Goal: Task Accomplishment & Management: Complete application form

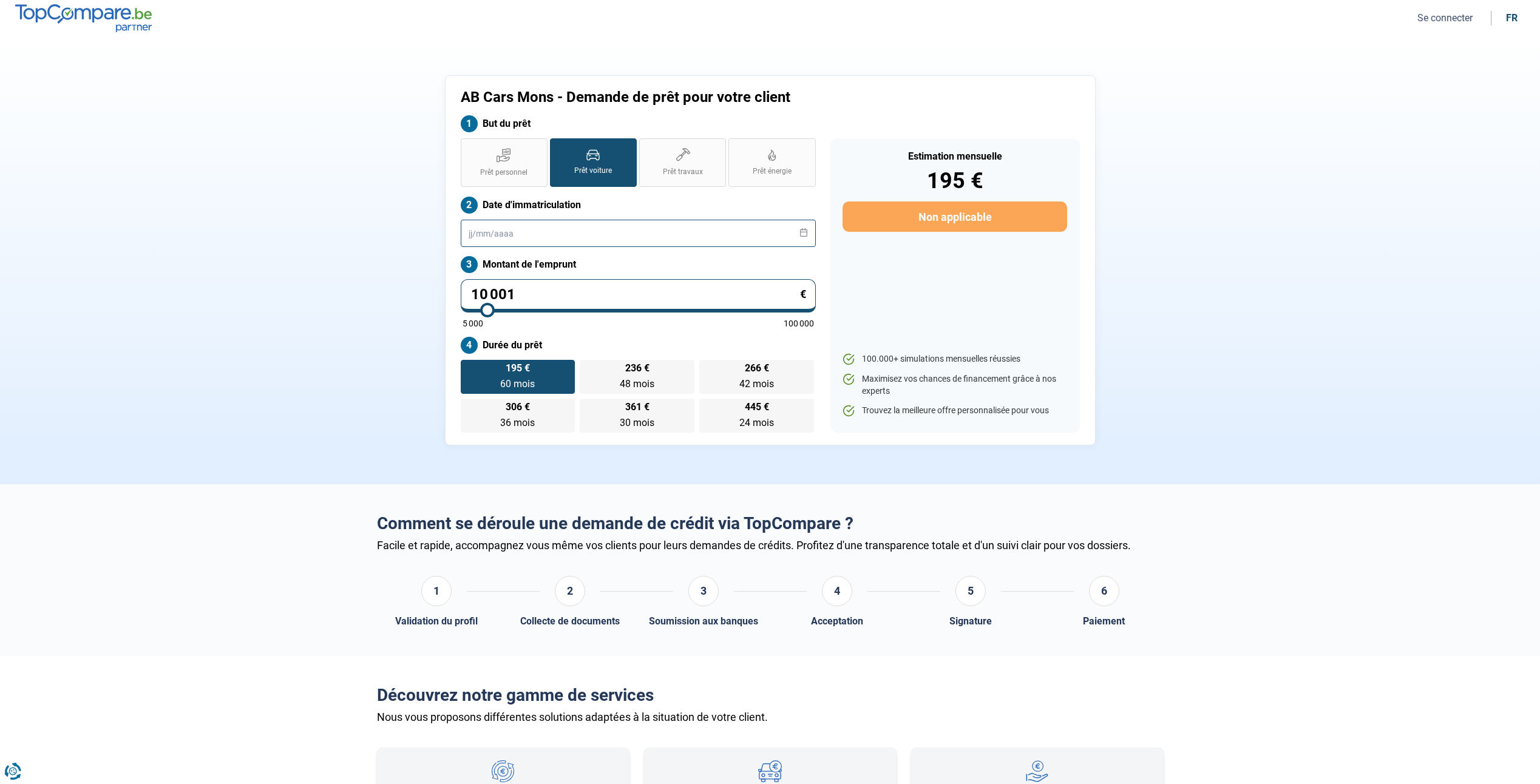
click at [633, 239] on input "text" at bounding box center [638, 233] width 355 height 28
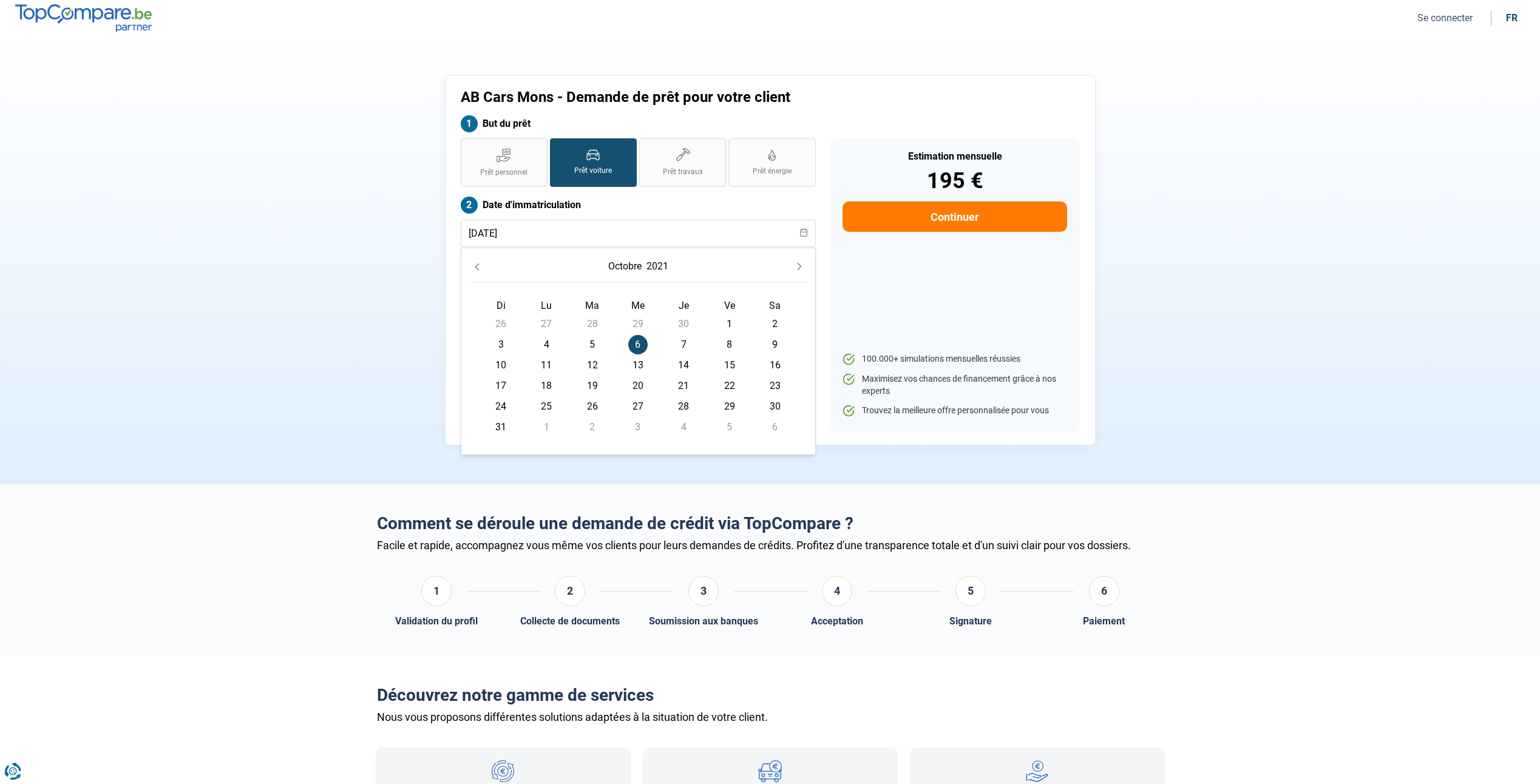
type input "[DATE]"
click at [304, 153] on section "AB Cars Mons - Demande de prêt pour votre client But du prêt Prêt personnel Prê…" at bounding box center [770, 260] width 1540 height 448
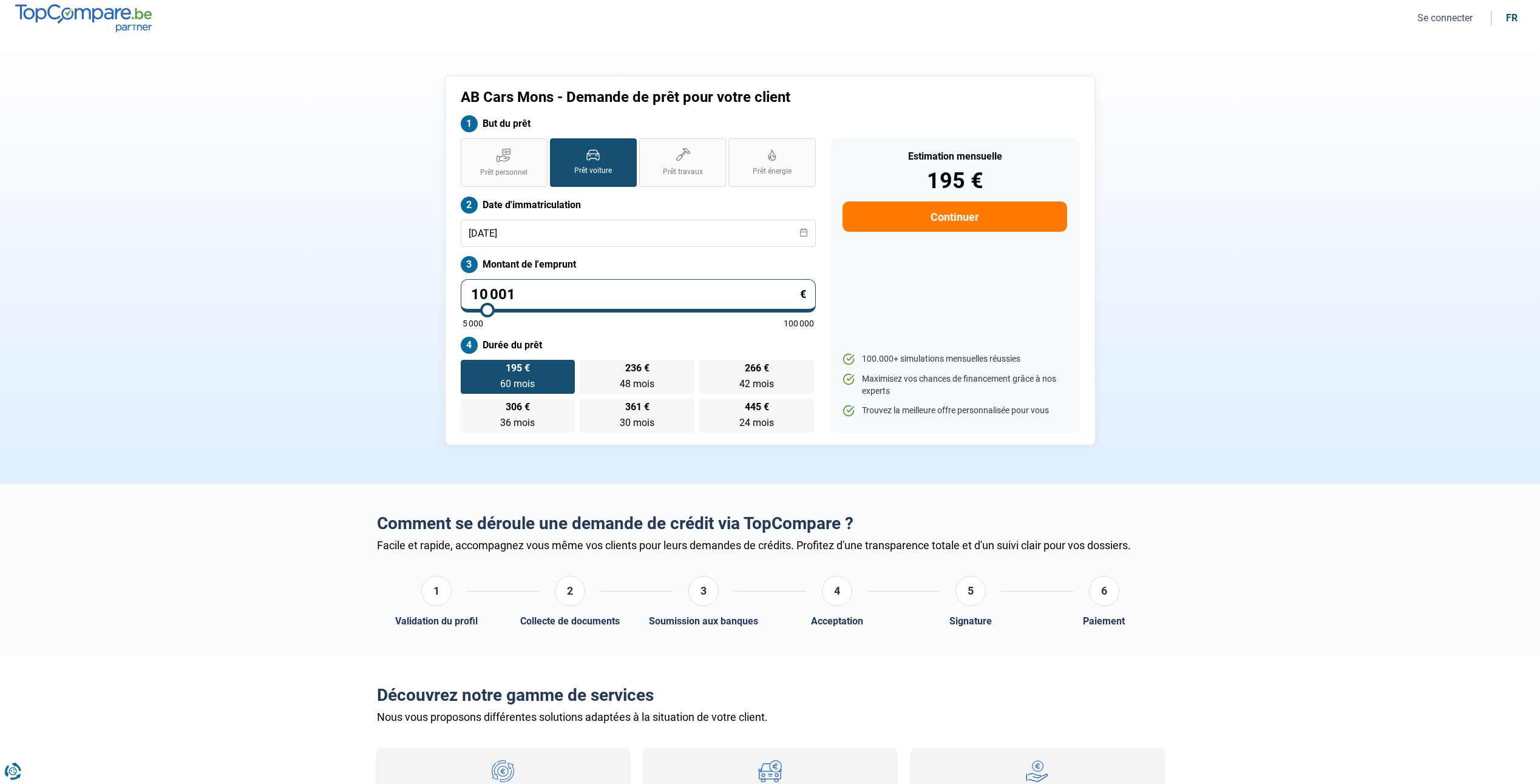
click at [584, 301] on input "10 001" at bounding box center [638, 296] width 355 height 33
type input "1 000"
type input "5000"
type input "100"
type input "5000"
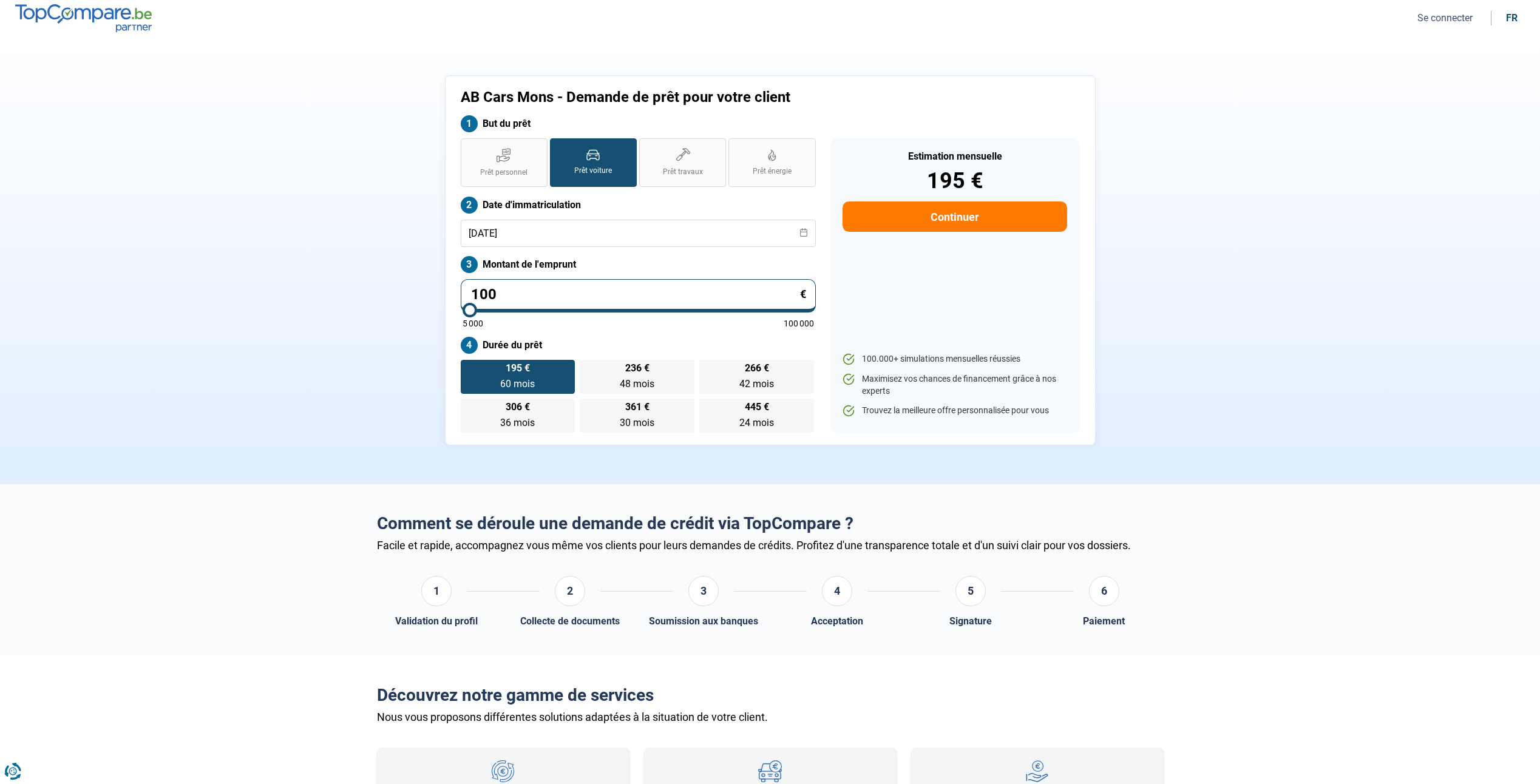
type input "10"
type input "5000"
type input "1"
type input "5000"
type input "0"
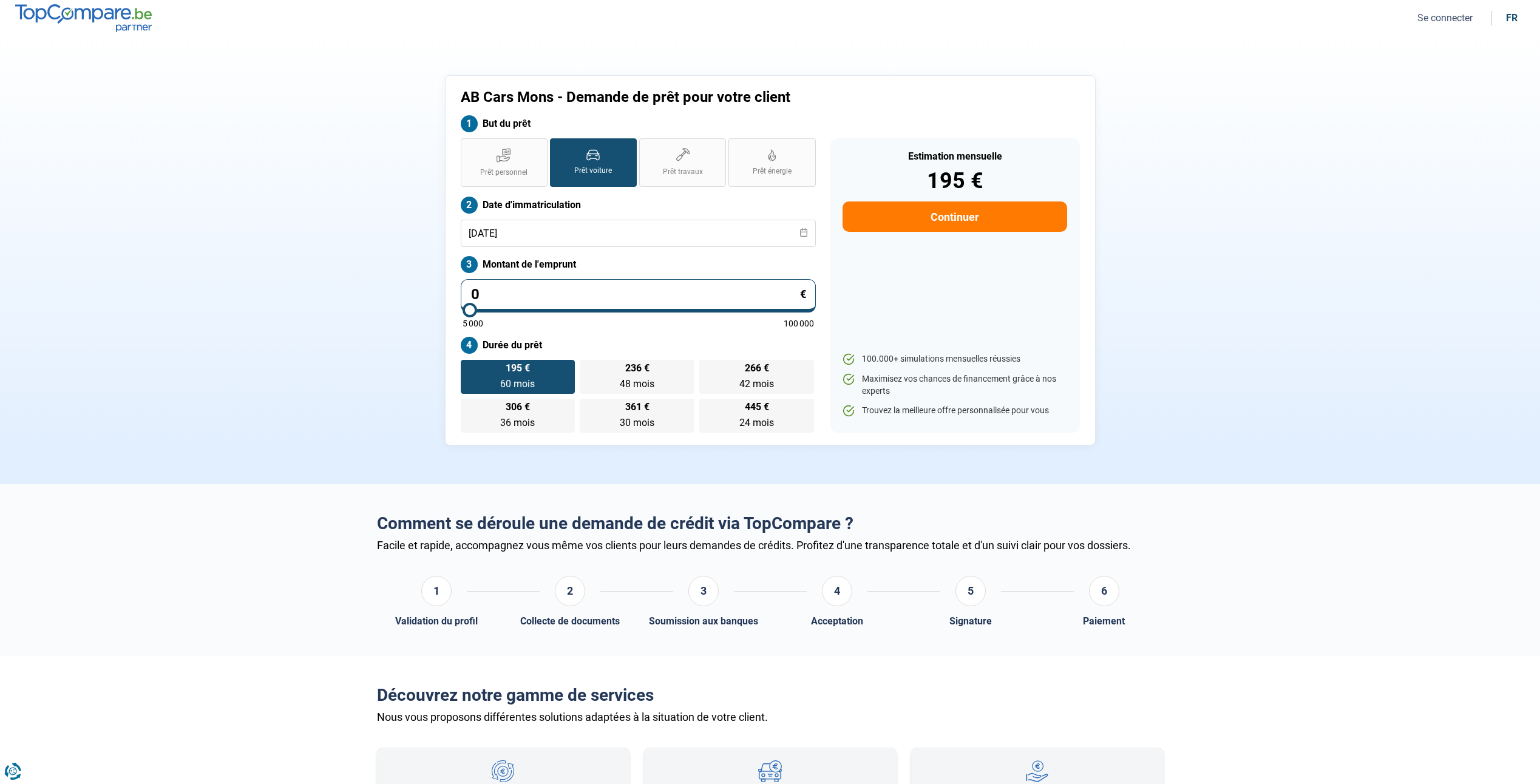
type input "5000"
type input "3"
type input "5000"
type input "30"
type input "5000"
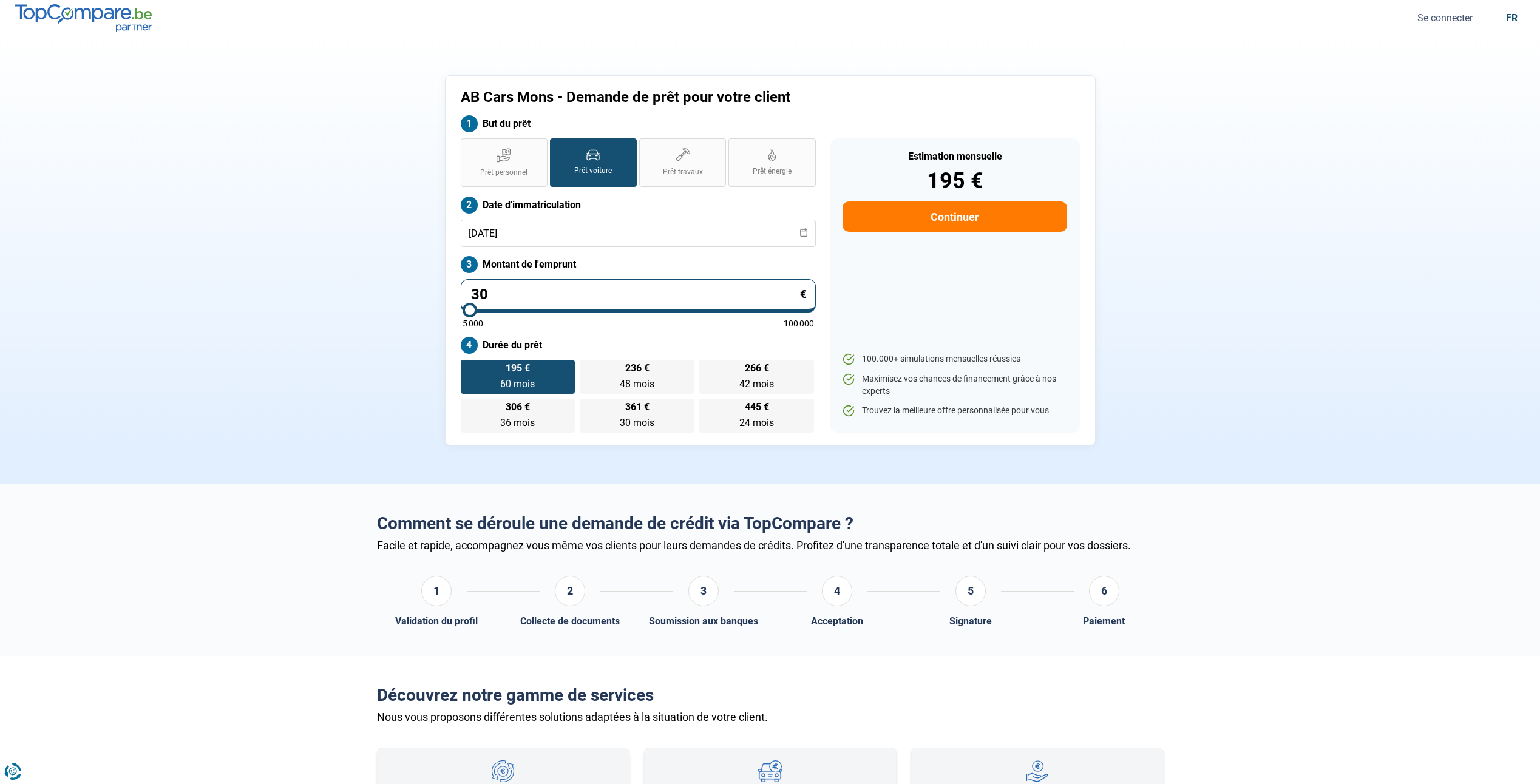
type input "309"
type input "5000"
type input "3 099"
type input "5000"
type input "30 990"
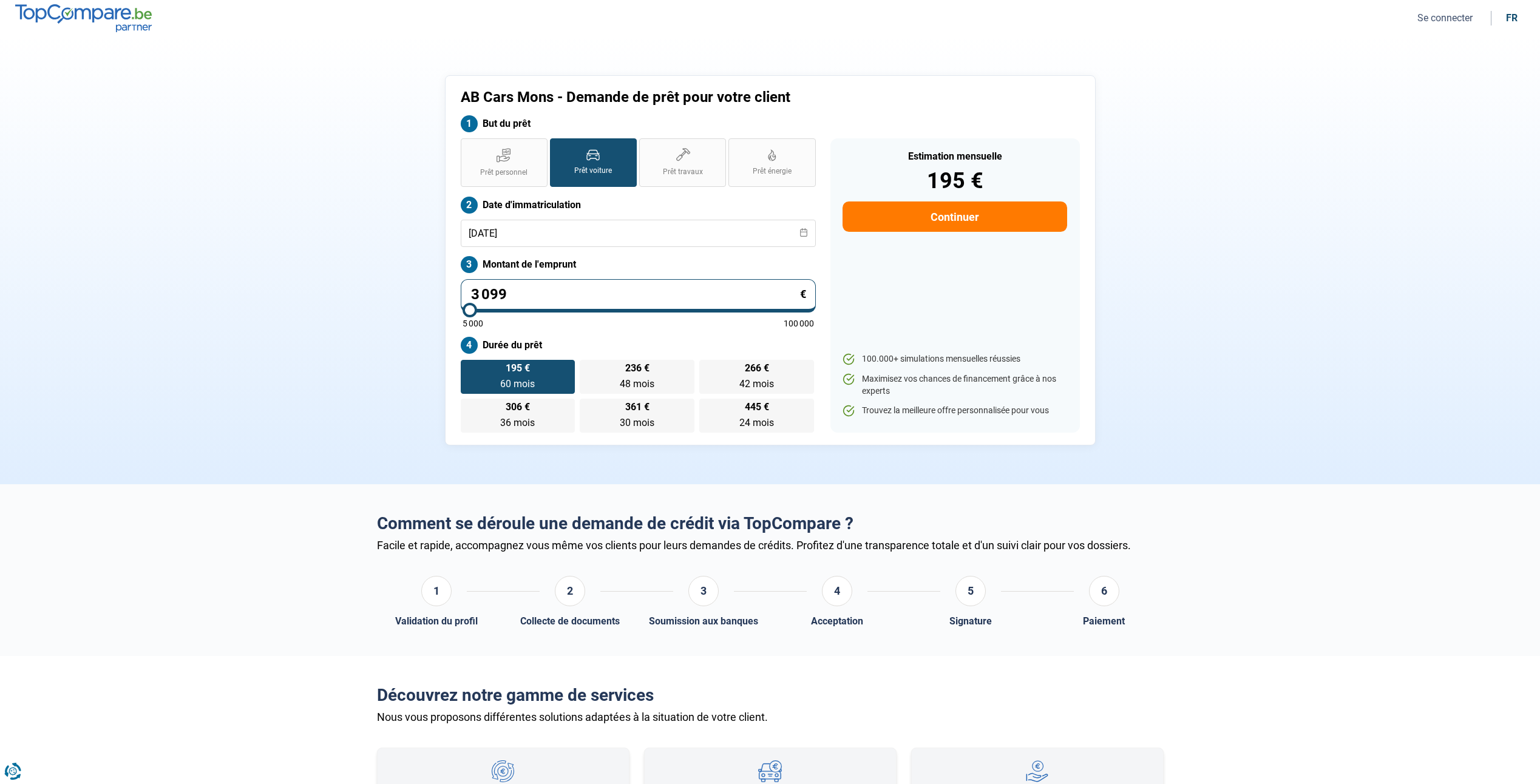
type input "31000"
type input "30 990"
type input "31000"
click at [1144, 318] on div "AB Cars Mons - Demande de prêt pour votre client But du prêt Prêt personnel Prê…" at bounding box center [770, 260] width 802 height 370
click at [486, 296] on input "30 990" at bounding box center [638, 296] width 355 height 33
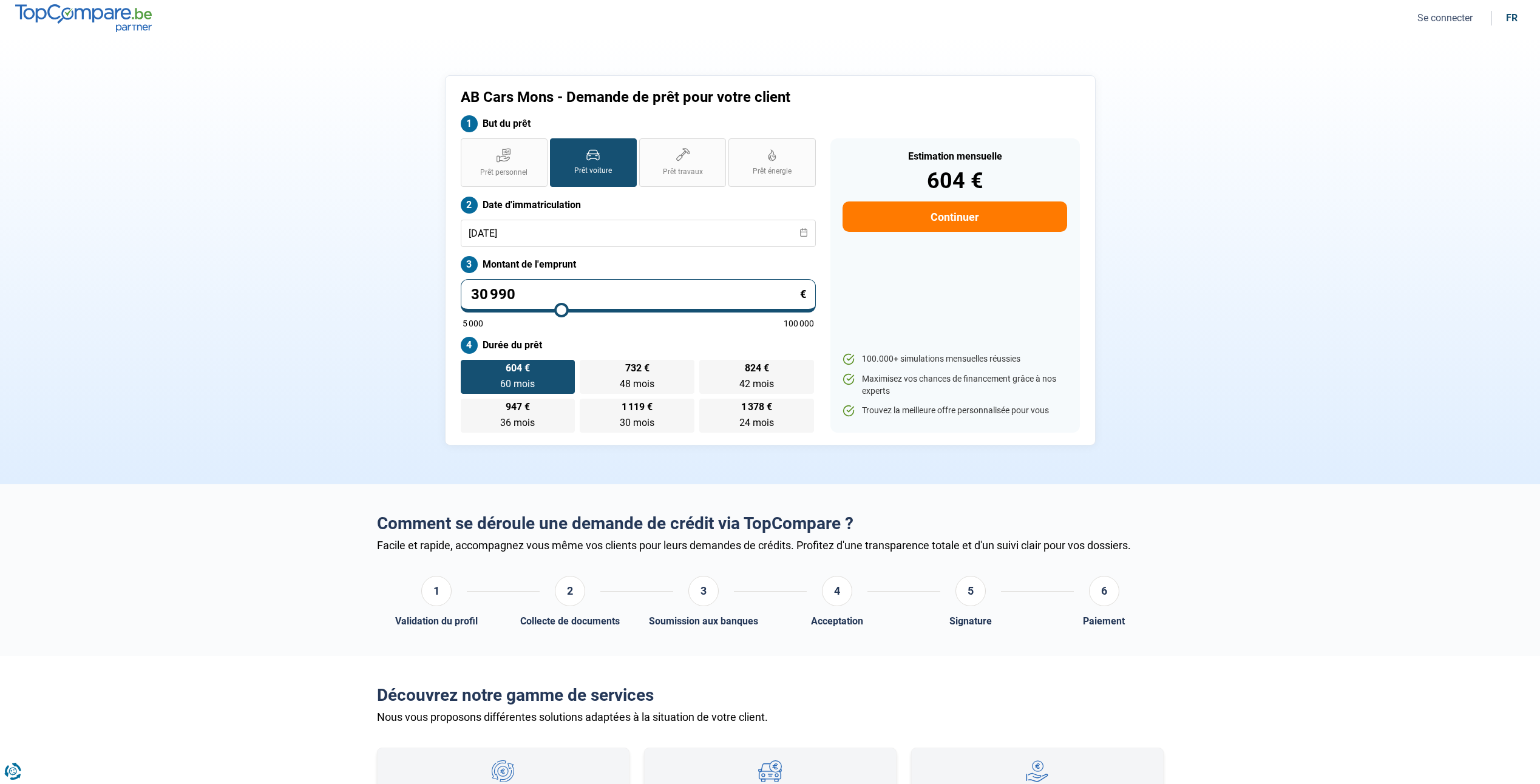
type input "3 990"
type input "5000"
type input "990"
type input "5000"
type input "9 902"
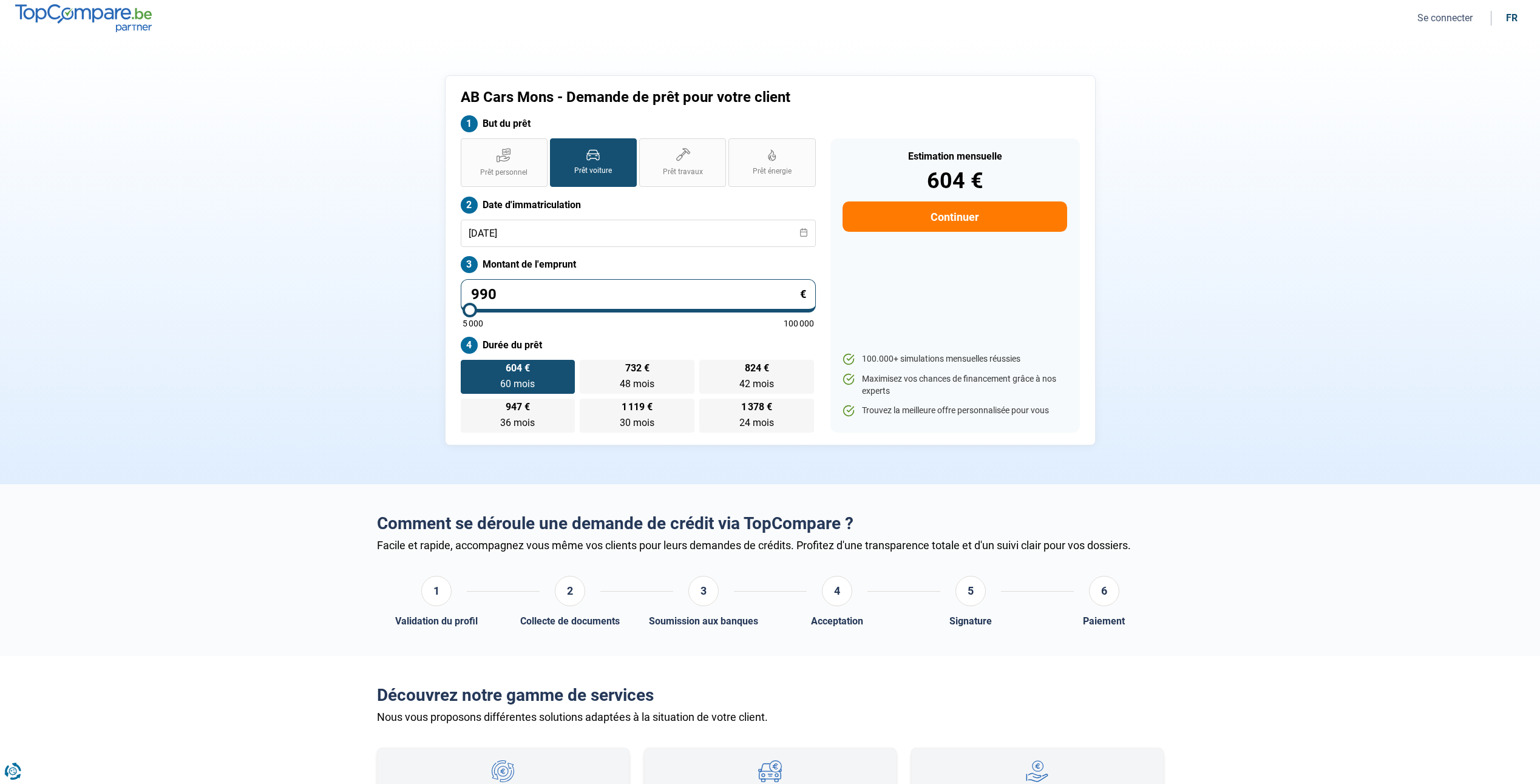
type input "10000"
type input "99 025"
type input "99000"
type input "9 902"
type input "10000"
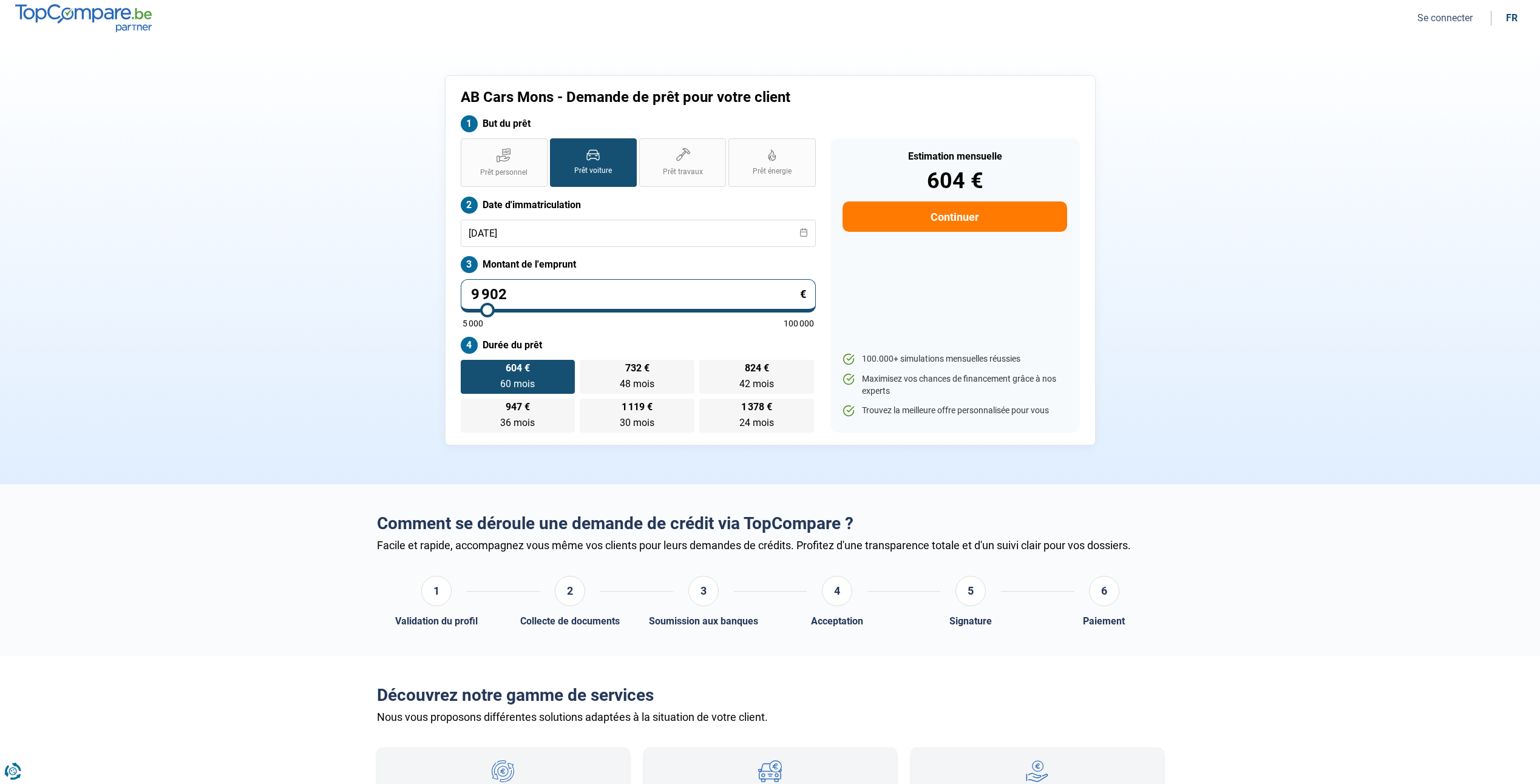
type input "990"
type input "5000"
type input "99"
type input "5000"
type input "9"
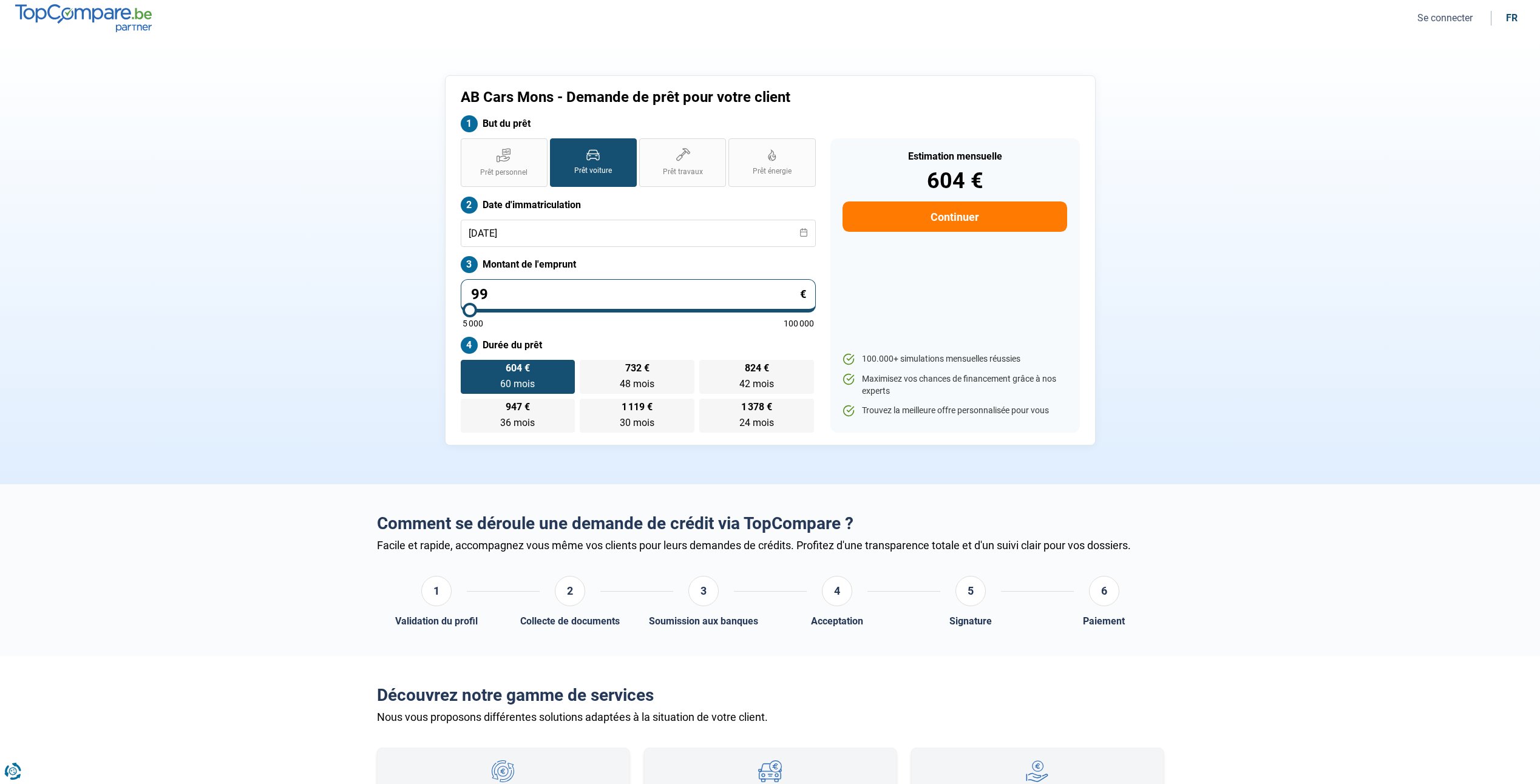
type input "5000"
type input "0"
type input "5000"
type input "2"
type input "5000"
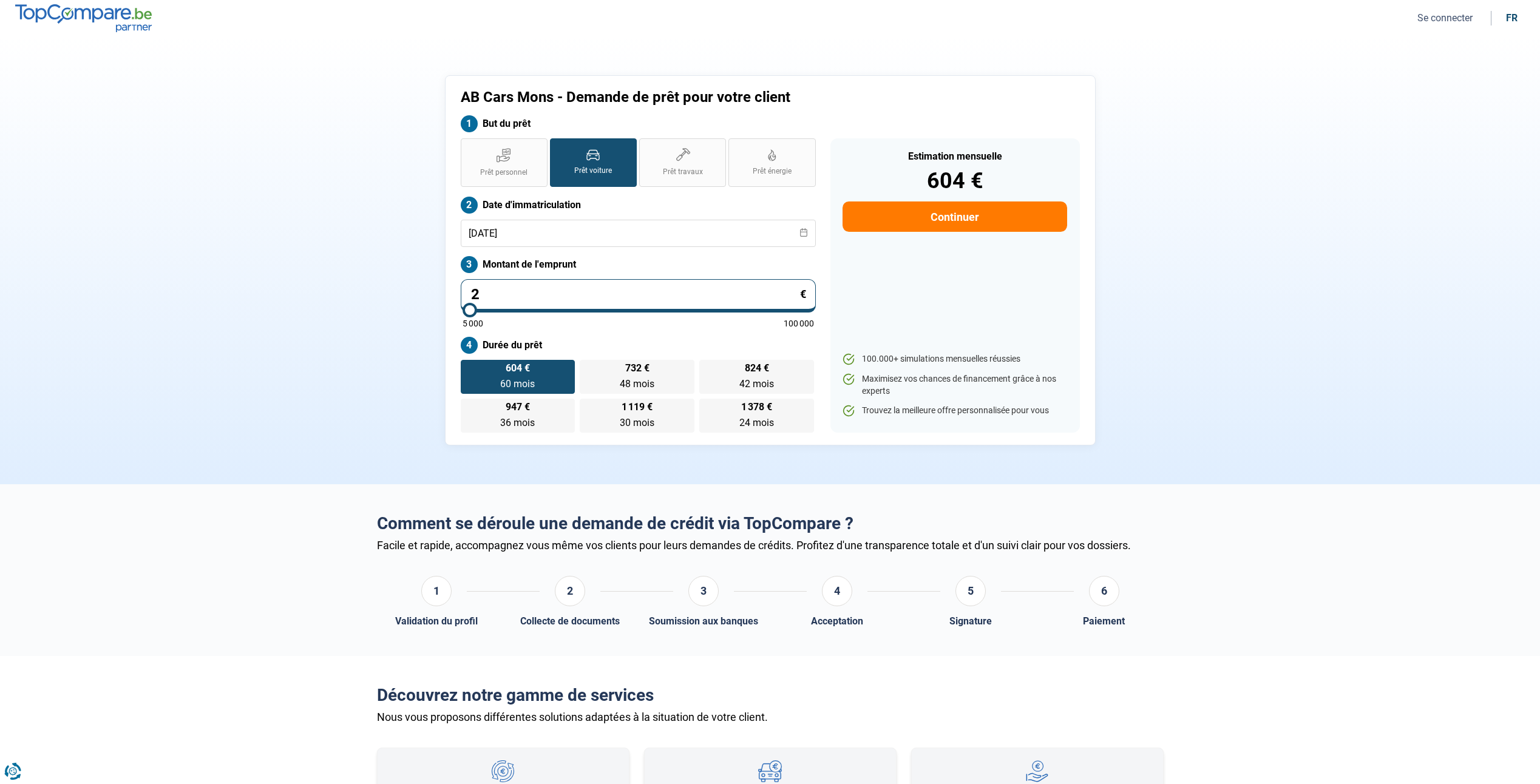
type input "25"
type input "5000"
type input "259"
type input "5000"
type input "2 599"
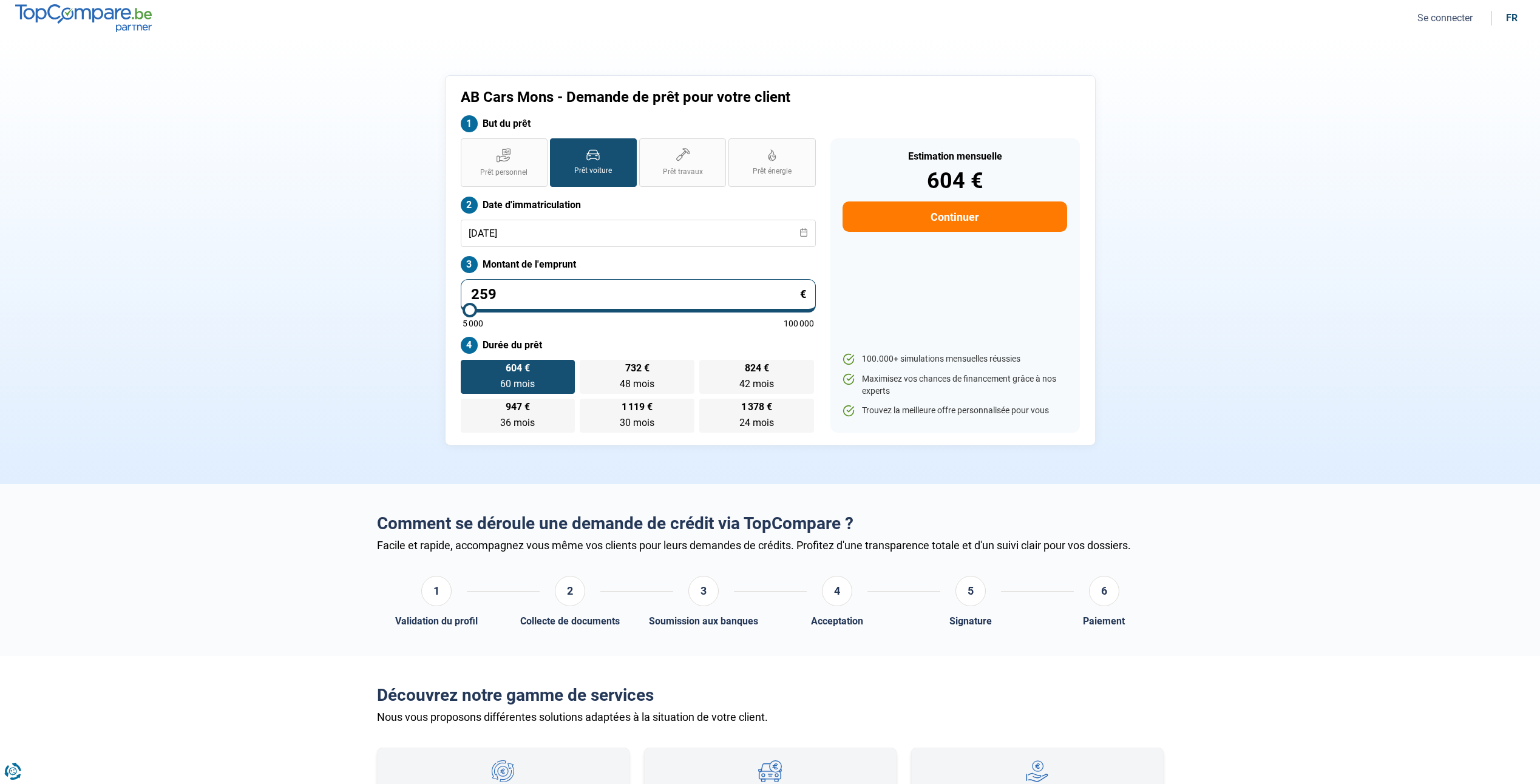
type input "5000"
type input "25 990"
type input "26000"
type input "25 990"
type input "26000"
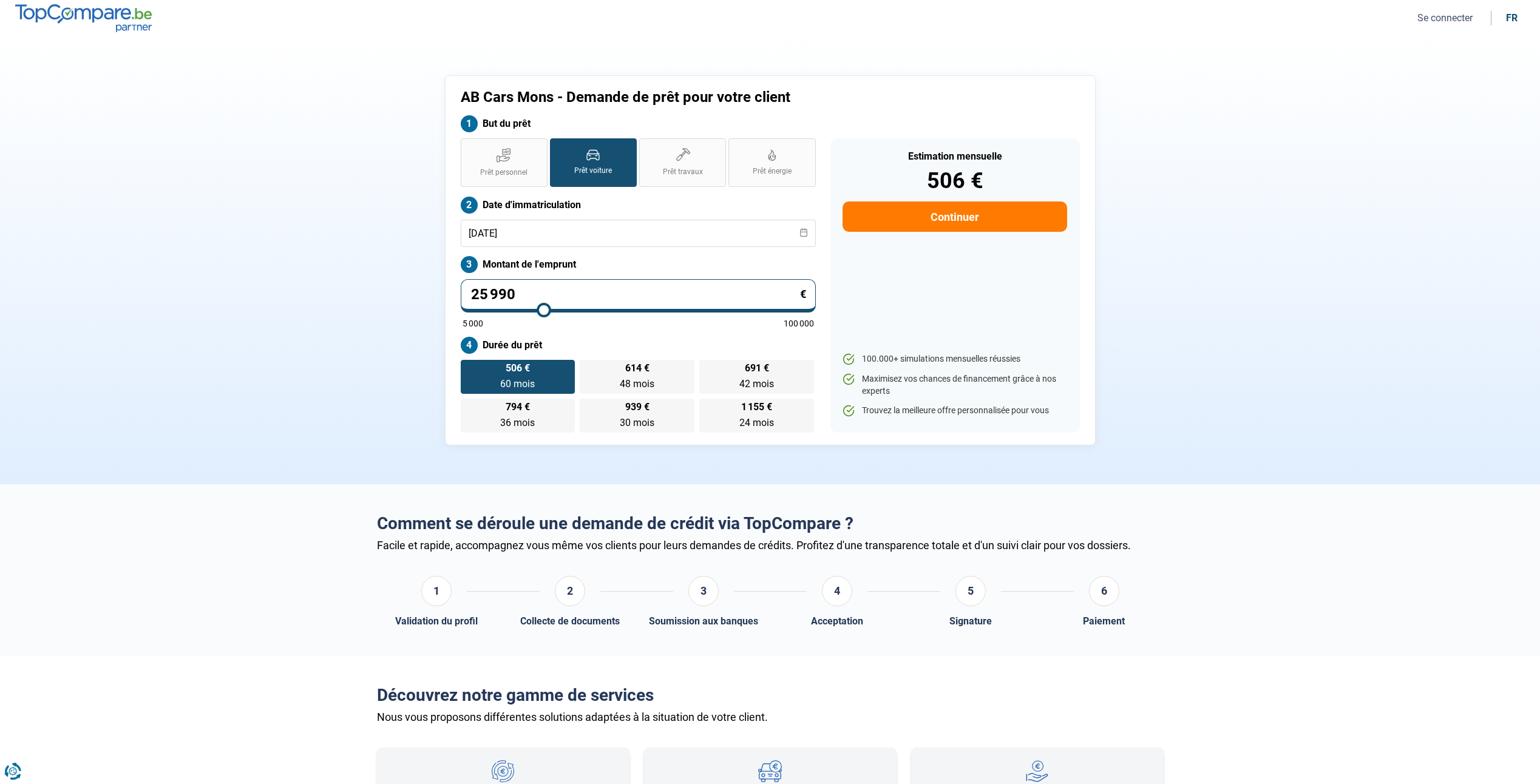
click at [1304, 381] on section "AB Cars Mons - Demande de prêt pour votre client But du prêt Prêt personnel Prê…" at bounding box center [770, 260] width 1540 height 448
